Goal: Use online tool/utility

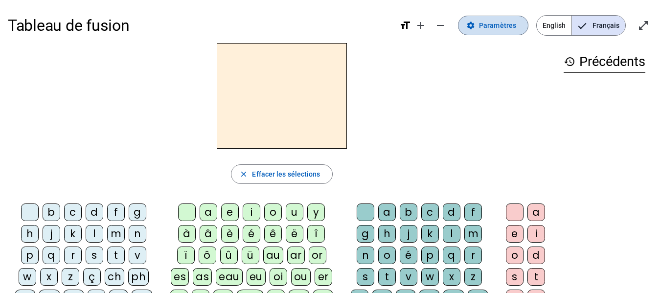
click at [499, 26] on span "Paramètres" at bounding box center [497, 26] width 37 height 12
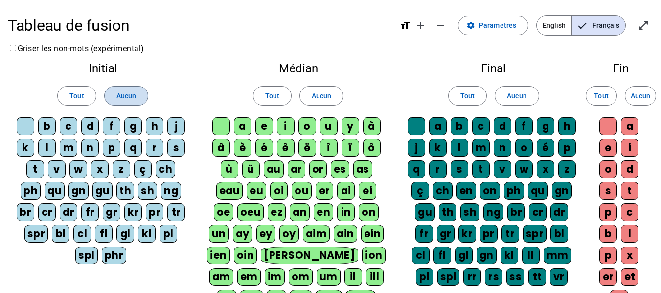
click at [138, 96] on span at bounding box center [126, 95] width 43 height 23
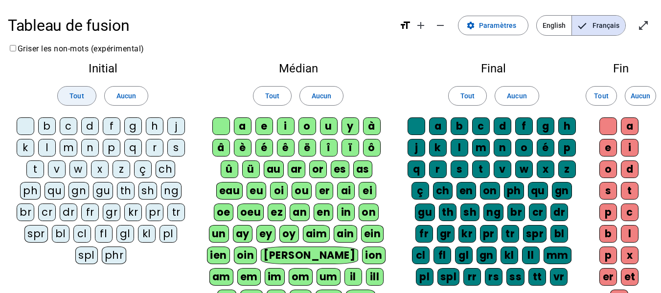
click at [73, 101] on span "Tout" at bounding box center [77, 96] width 14 height 12
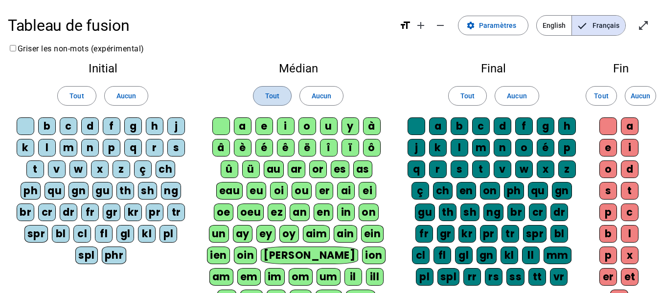
click at [277, 96] on span "Tout" at bounding box center [272, 96] width 14 height 12
click at [473, 98] on span "Tout" at bounding box center [468, 96] width 14 height 12
click at [610, 103] on span at bounding box center [601, 95] width 30 height 23
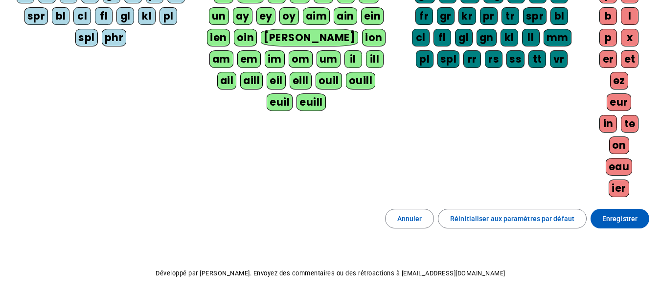
scroll to position [256, 0]
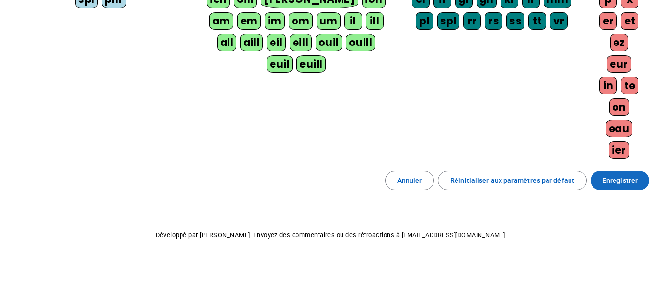
click at [642, 190] on span at bounding box center [620, 180] width 59 height 23
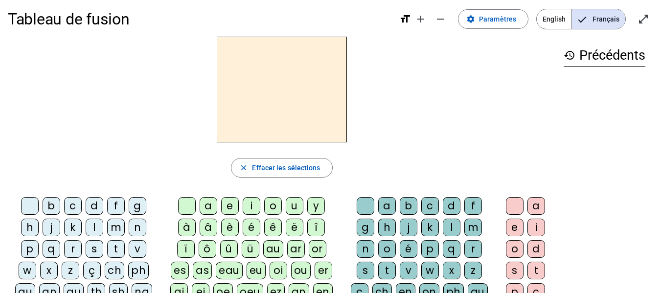
scroll to position [5, 0]
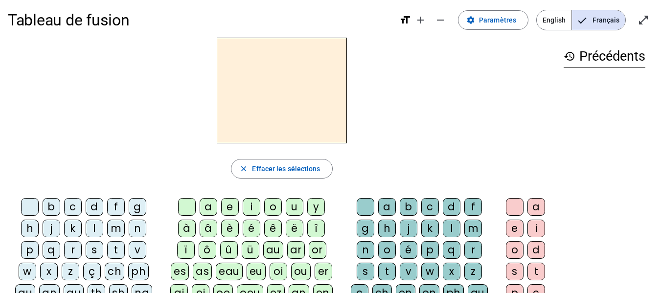
drag, startPoint x: 642, startPoint y: 190, endPoint x: 93, endPoint y: 230, distance: 551.1
click at [93, 230] on div "l" at bounding box center [95, 229] width 18 height 18
click at [212, 210] on div "a" at bounding box center [209, 207] width 18 height 18
click at [434, 209] on div "c" at bounding box center [430, 207] width 18 height 18
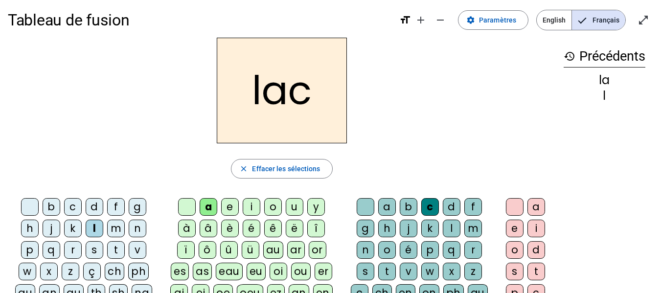
click at [114, 248] on div "t" at bounding box center [116, 250] width 18 height 18
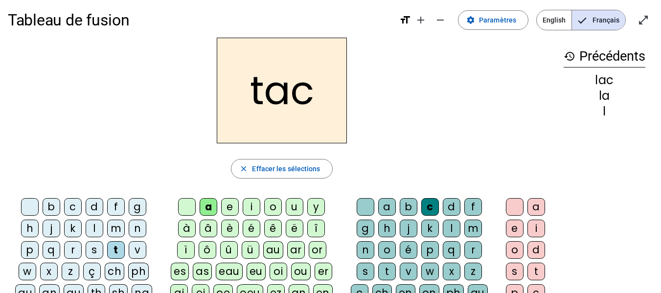
click at [50, 206] on div "b" at bounding box center [52, 207] width 18 height 18
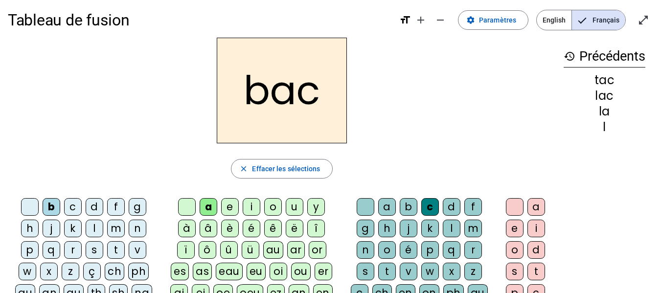
click at [94, 255] on div "s" at bounding box center [95, 250] width 18 height 18
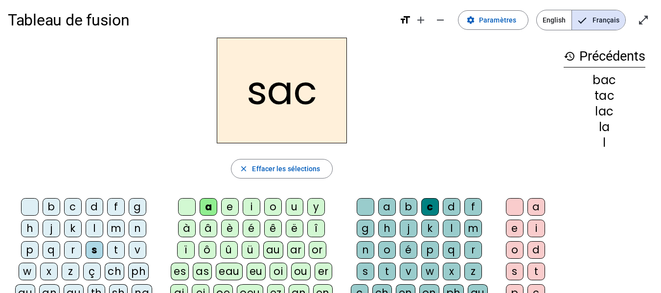
click at [230, 211] on div "e" at bounding box center [230, 207] width 18 height 18
click at [455, 228] on div "l" at bounding box center [452, 229] width 18 height 18
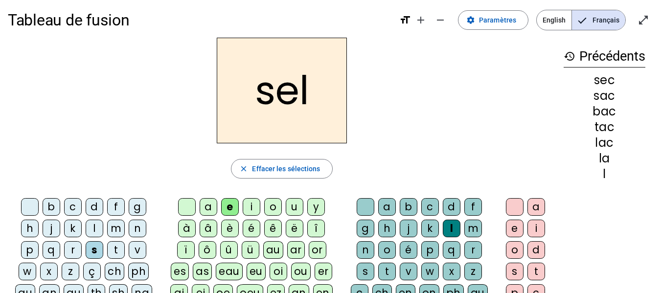
click at [275, 201] on div "o" at bounding box center [273, 207] width 18 height 18
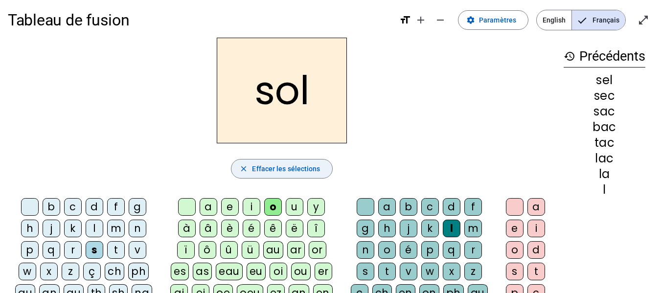
click at [294, 173] on span "Effacer les sélections" at bounding box center [286, 169] width 68 height 12
